Goal: Check status

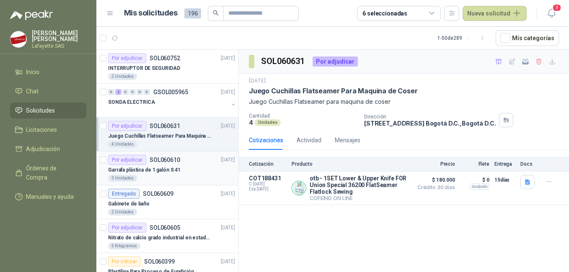
drag, startPoint x: 154, startPoint y: 164, endPoint x: 161, endPoint y: 165, distance: 7.2
click at [154, 164] on div "Por adjudicar SOL060610" at bounding box center [144, 160] width 72 height 10
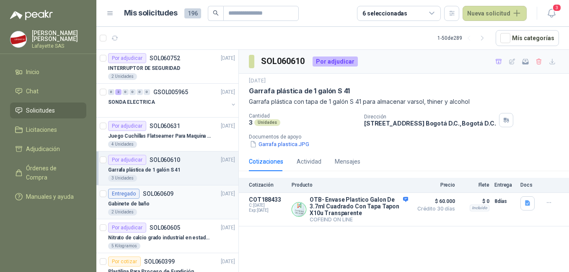
click at [192, 194] on div "Entregado SOL060609 09/10/25" at bounding box center [171, 194] width 127 height 10
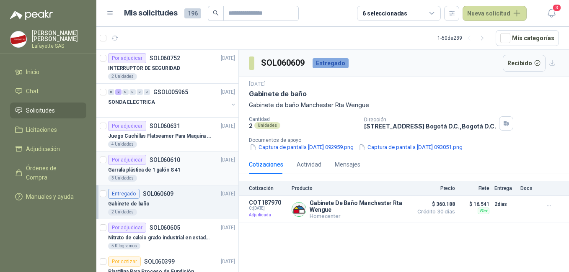
click at [152, 169] on p "Garrafa plástica de 1 galón S 41" at bounding box center [144, 170] width 72 height 8
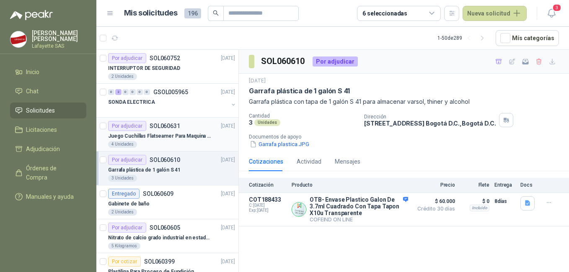
click at [160, 135] on p "Juego Cuchillas Flatseamer Para Maquina de Coser" at bounding box center [160, 136] width 104 height 8
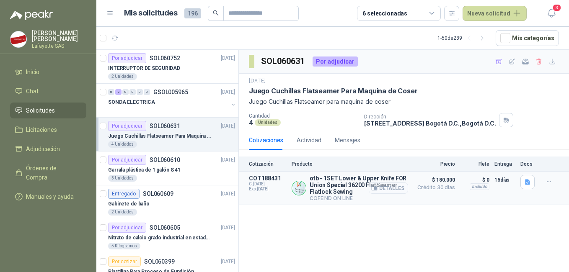
click at [379, 189] on button "Detalles" at bounding box center [388, 188] width 39 height 11
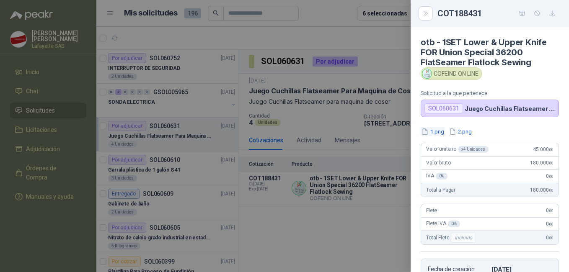
click at [423, 129] on icon "button" at bounding box center [425, 131] width 7 height 7
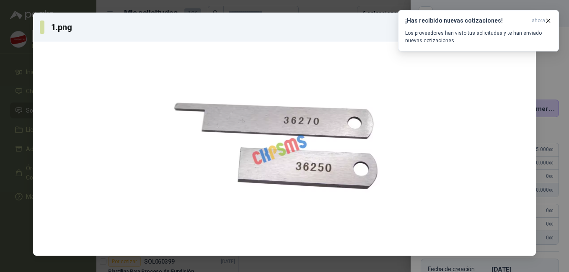
click at [554, 193] on div "1.png 1 / 2 Descargar" at bounding box center [284, 136] width 569 height 272
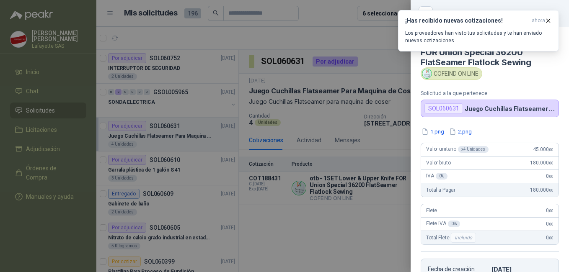
click at [301, 221] on div at bounding box center [284, 136] width 569 height 272
